Goal: Task Accomplishment & Management: Manage account settings

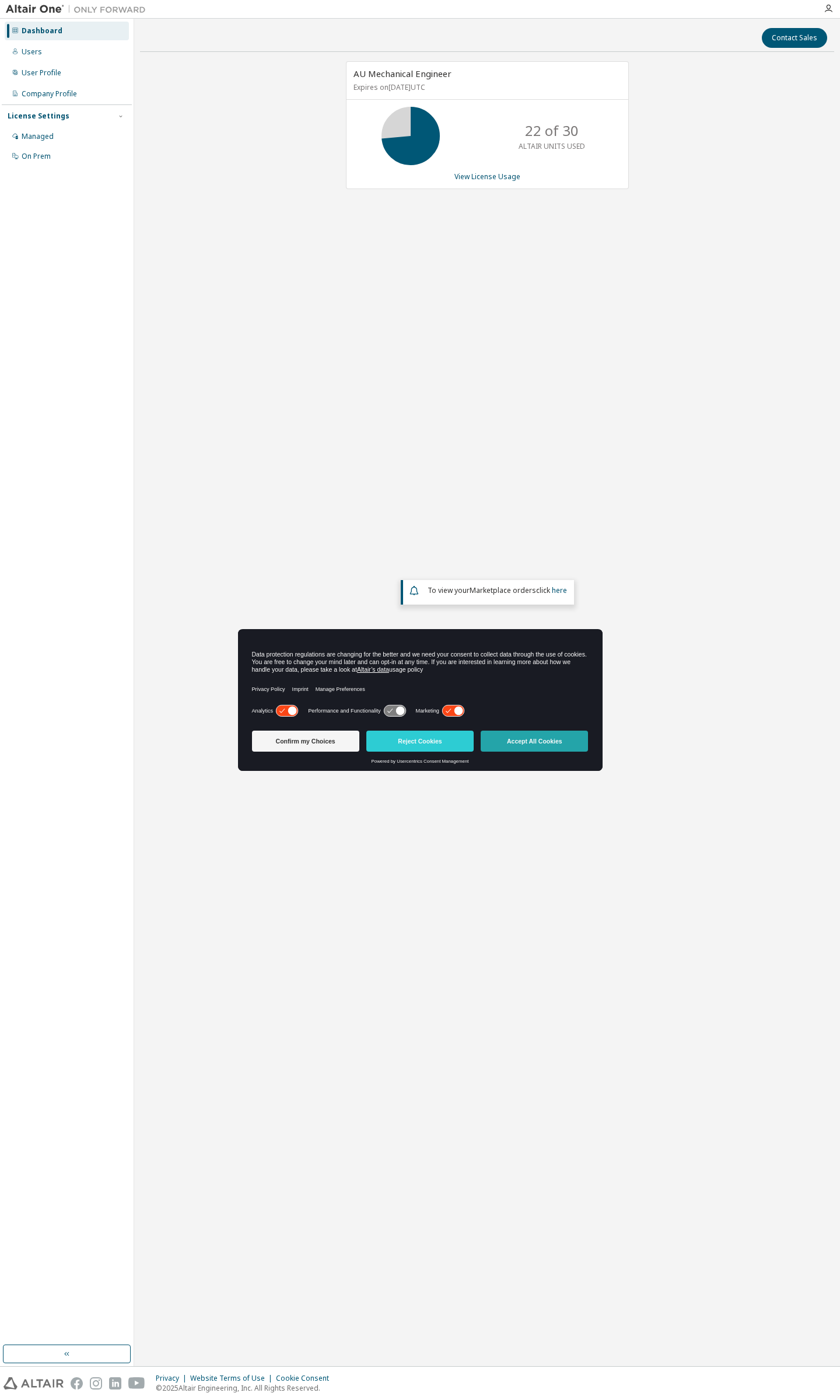
click at [516, 745] on button "Accept All Cookies" at bounding box center [535, 740] width 107 height 21
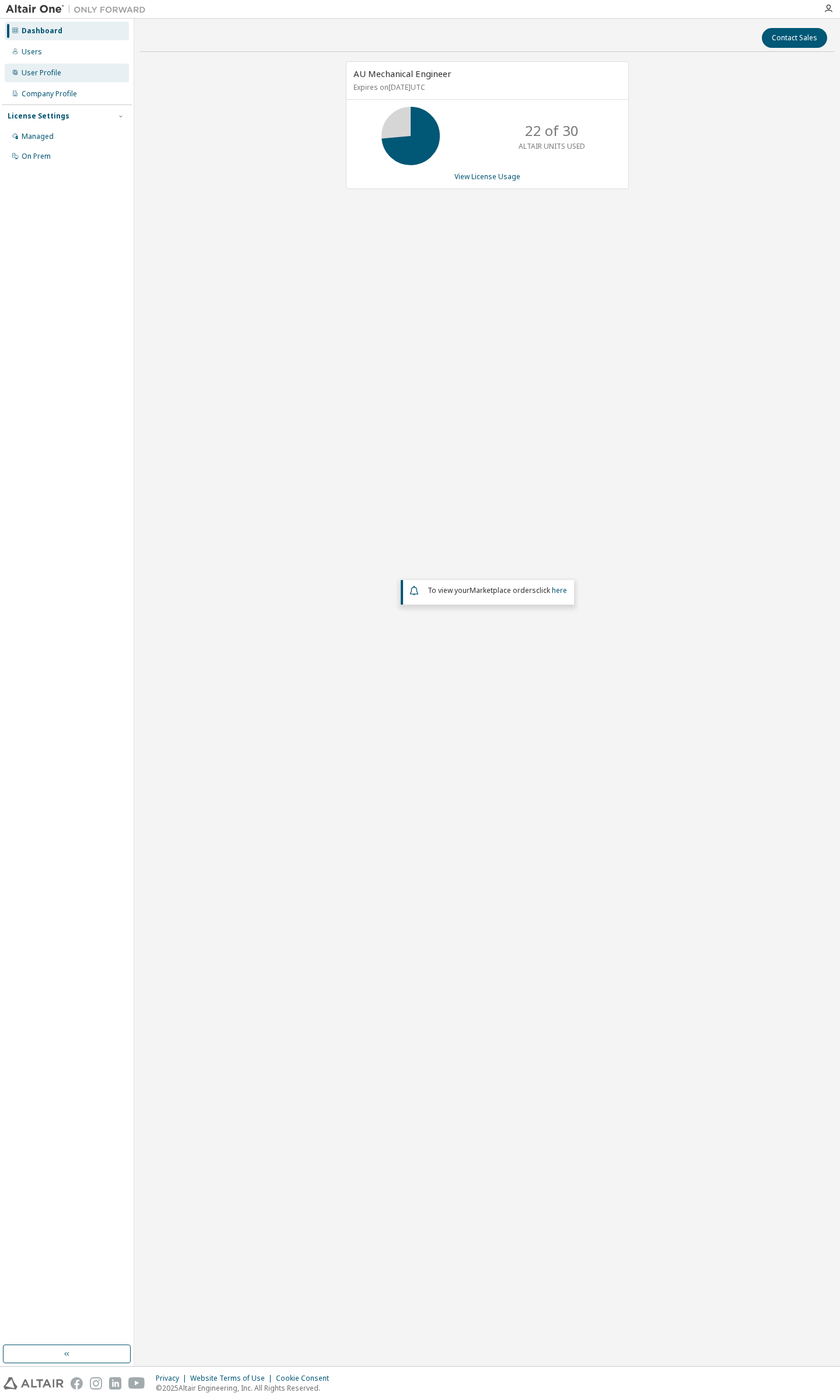
click at [57, 81] on div "User Profile" at bounding box center [67, 73] width 125 height 19
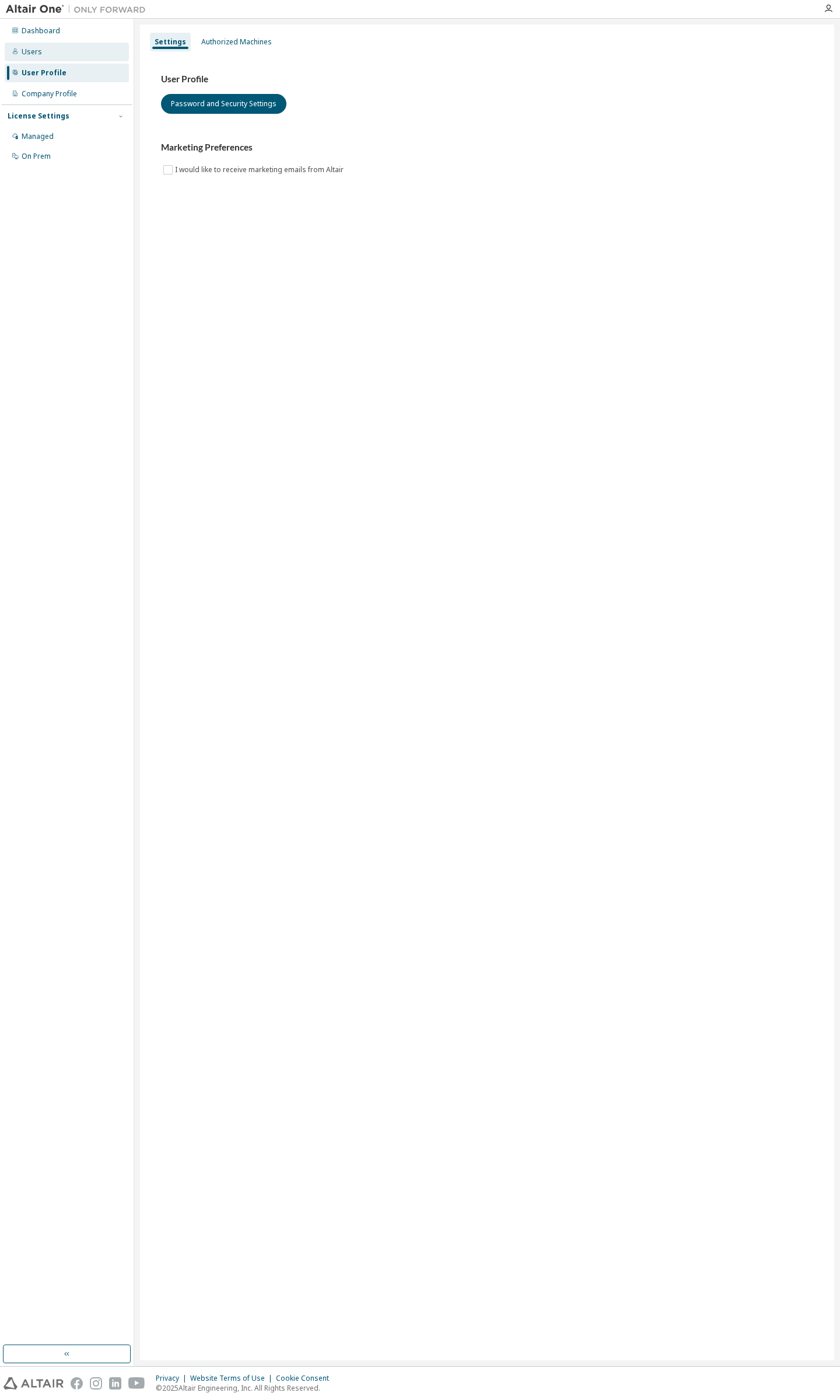
click at [54, 49] on div "Users" at bounding box center [67, 52] width 125 height 19
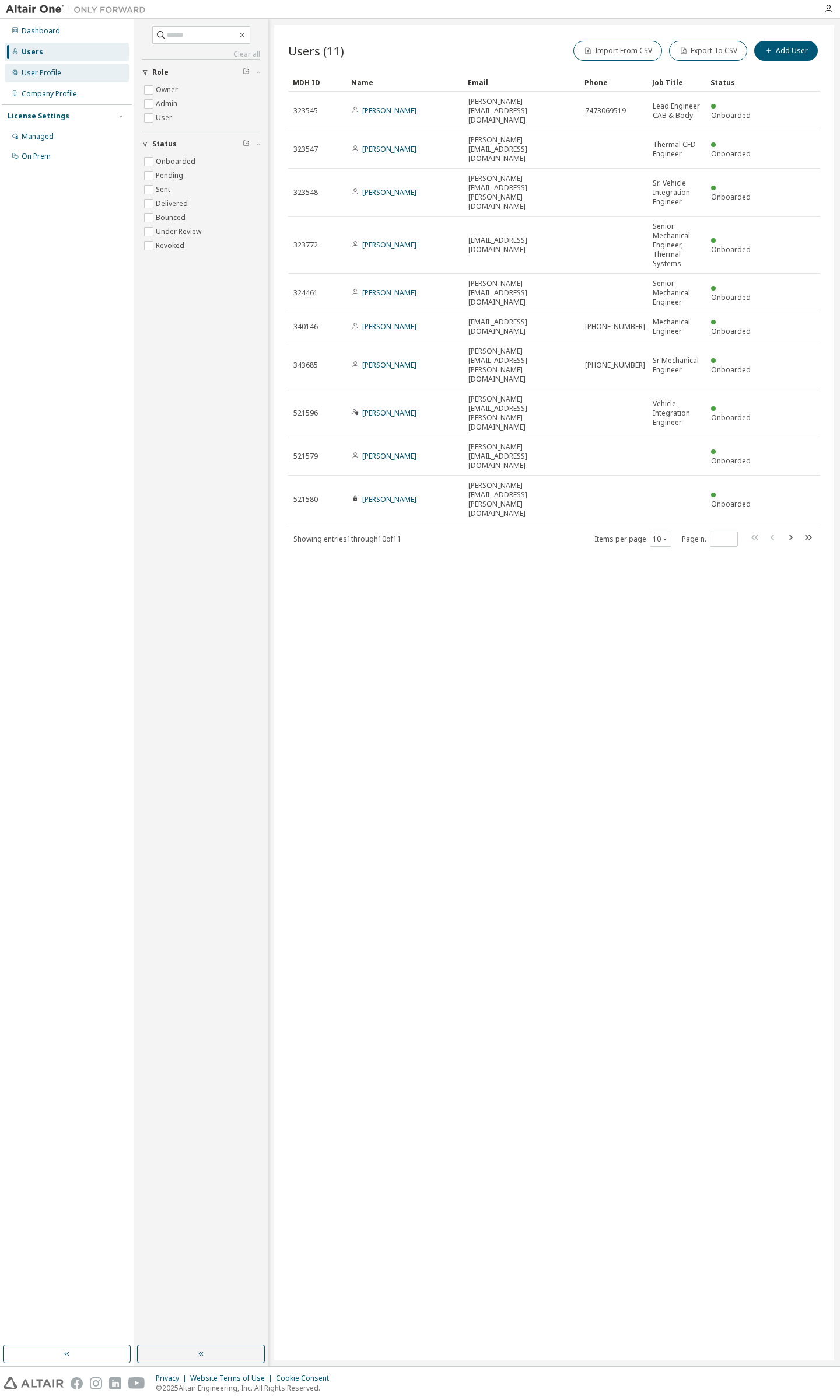
click at [68, 64] on div "User Profile" at bounding box center [67, 73] width 125 height 19
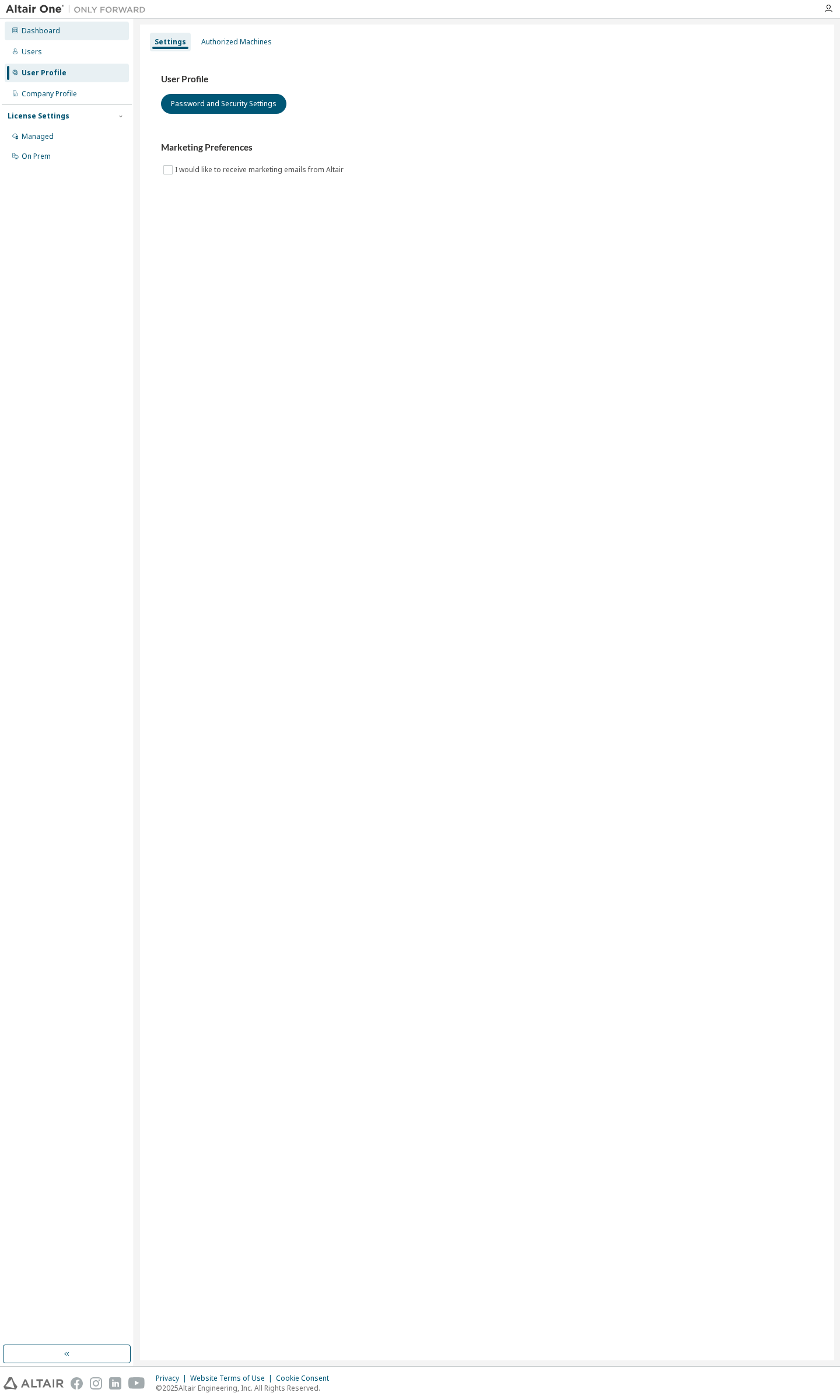
click at [82, 27] on div "Dashboard" at bounding box center [67, 31] width 125 height 19
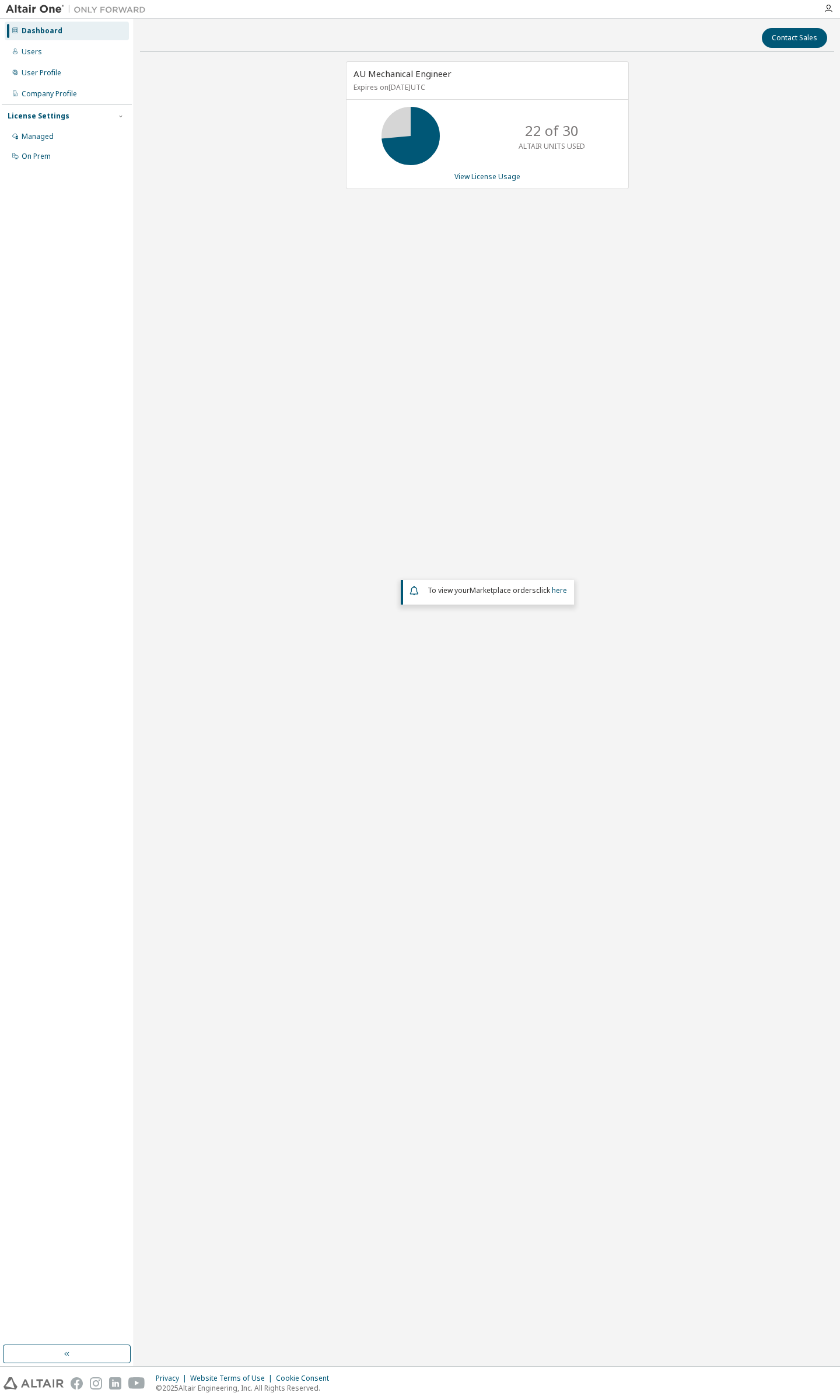
click at [470, 131] on div "22 of 30 ALTAIR UNITS USED" at bounding box center [487, 135] width 281 height 59
click at [498, 187] on div "AU Mechanical Engineer Expires on [DATE] UTC 22 of 30 ALTAIR UNITS USED View Li…" at bounding box center [481, 131] width 295 height 140
click at [493, 177] on link "View License Usage" at bounding box center [488, 177] width 66 height 10
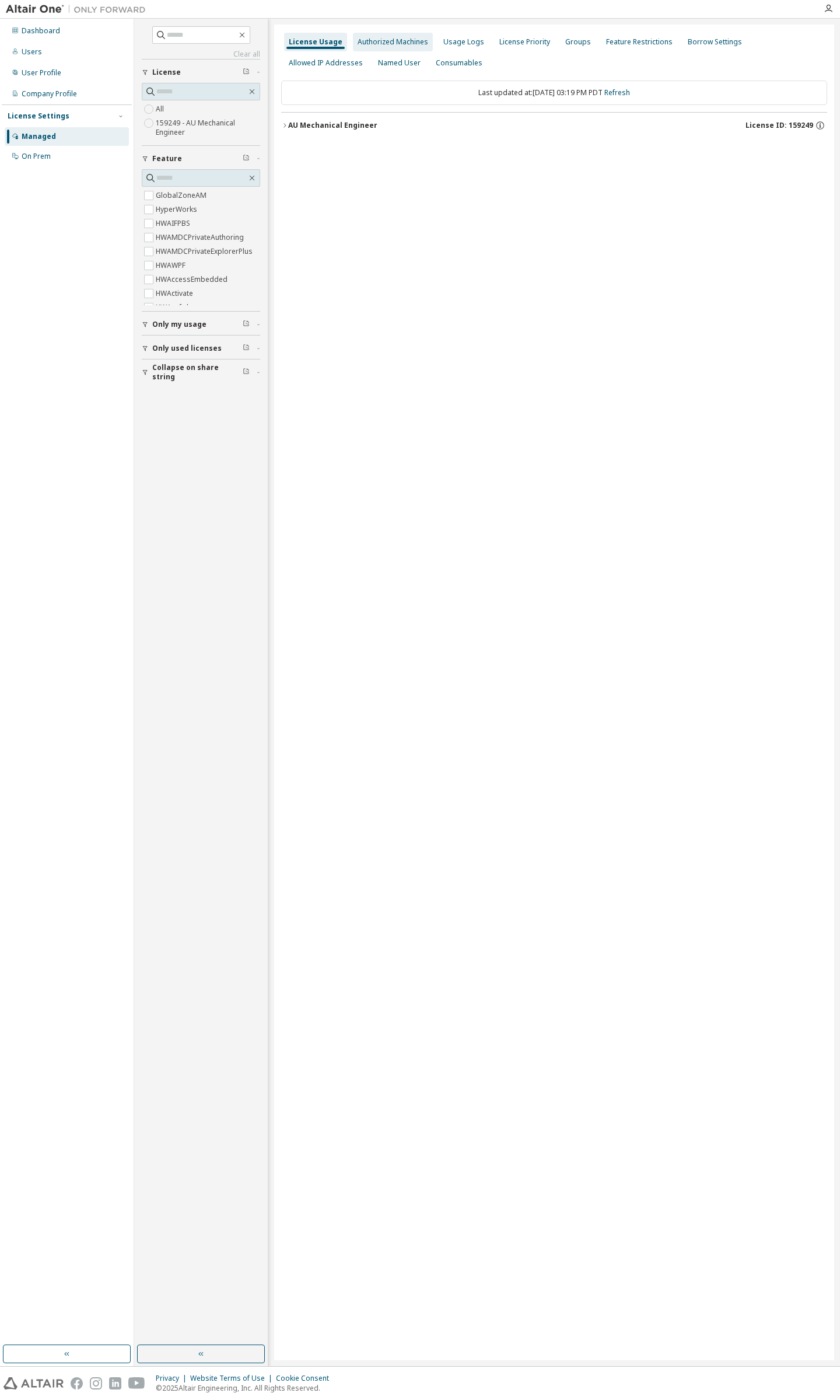
click at [389, 49] on div "Authorized Machines" at bounding box center [393, 42] width 80 height 19
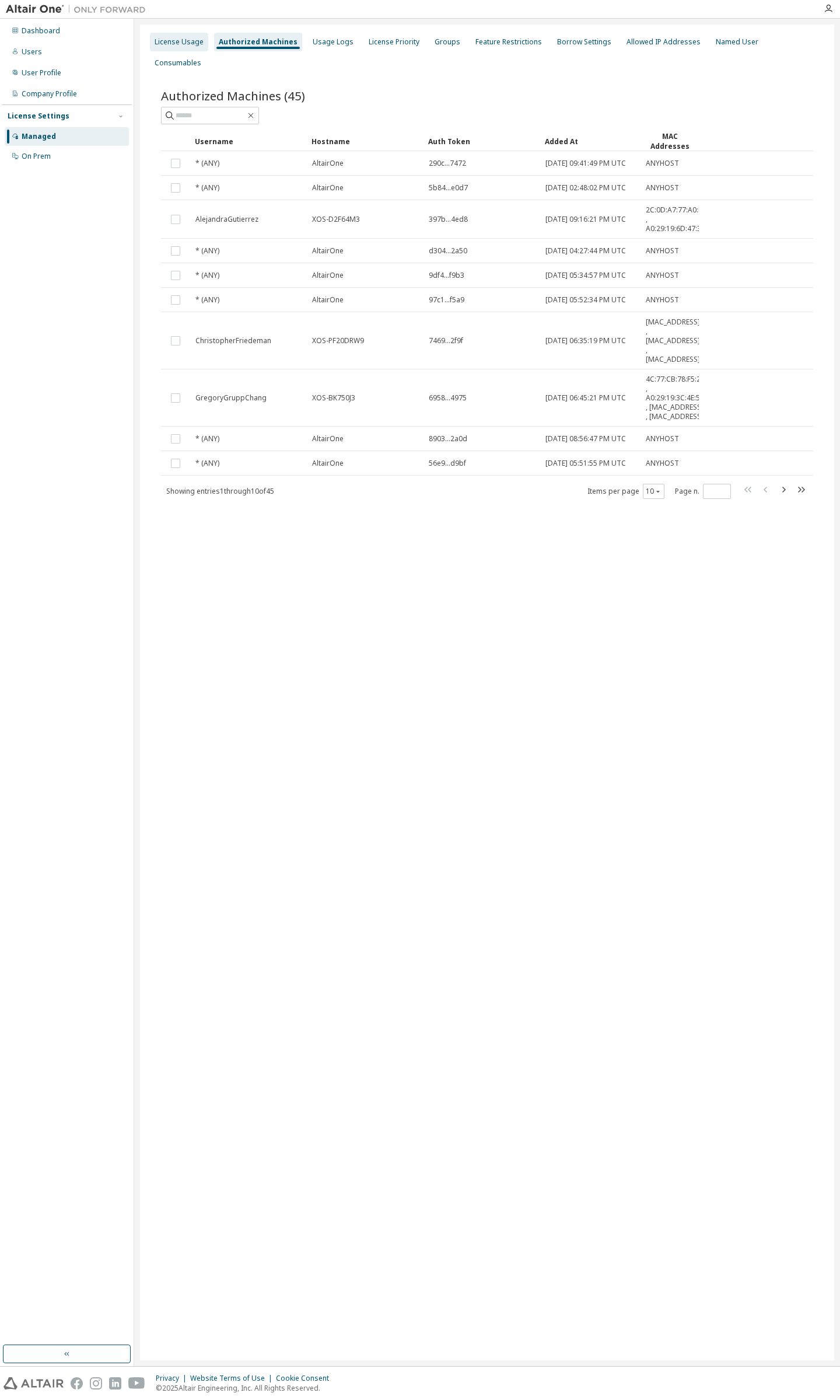
click at [167, 39] on div "License Usage" at bounding box center [178, 41] width 49 height 9
